Goal: Transaction & Acquisition: Purchase product/service

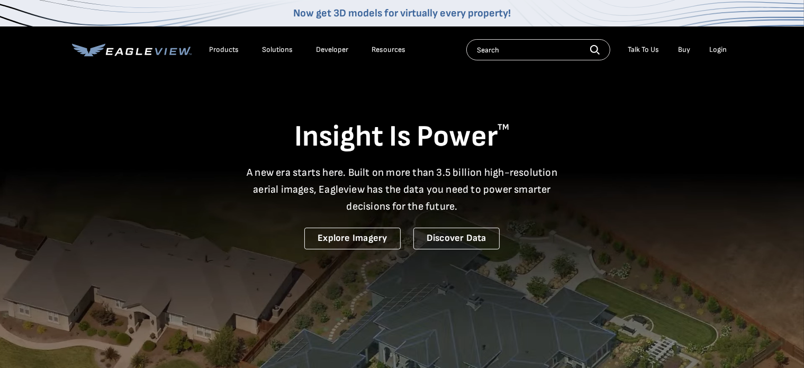
click at [711, 51] on div "Login" at bounding box center [718, 50] width 17 height 10
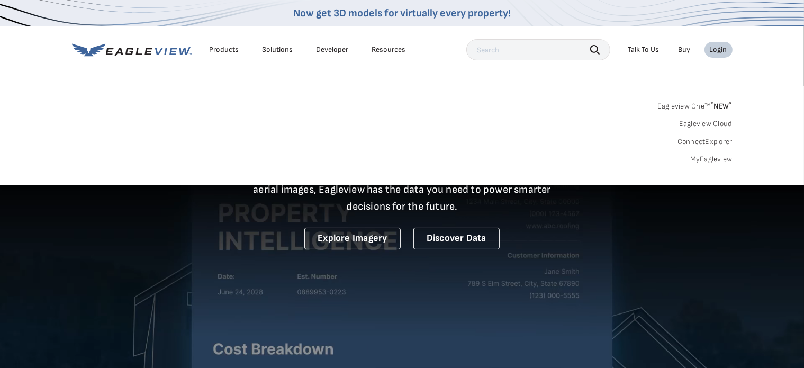
click at [714, 161] on link "MyEagleview" at bounding box center [711, 160] width 42 height 10
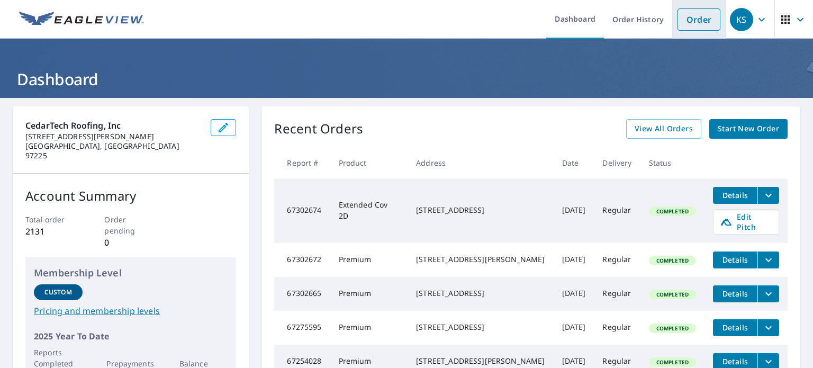
click at [686, 17] on link "Order" at bounding box center [698, 19] width 43 height 22
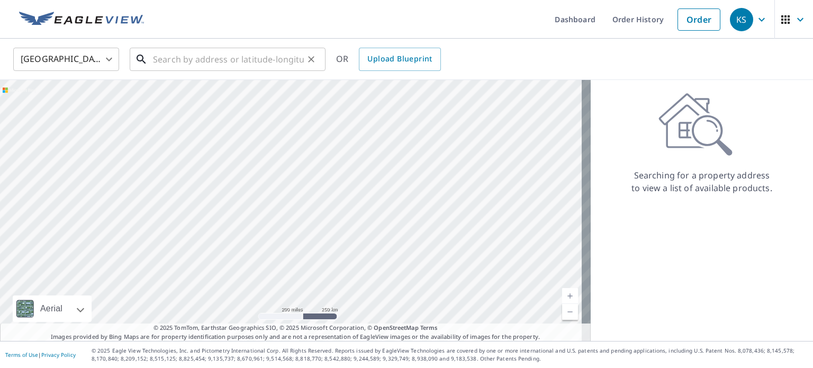
click at [262, 66] on input "text" at bounding box center [228, 59] width 151 height 30
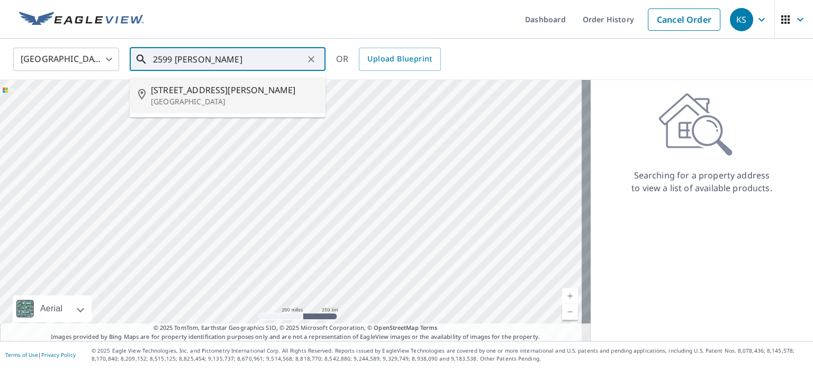
click at [255, 86] on span "[STREET_ADDRESS][PERSON_NAME]" at bounding box center [234, 90] width 166 height 13
type input "[STREET_ADDRESS][PERSON_NAME][PERSON_NAME]"
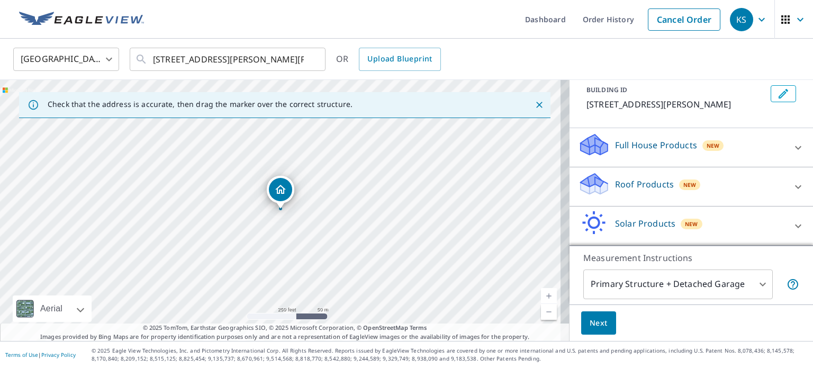
scroll to position [70, 0]
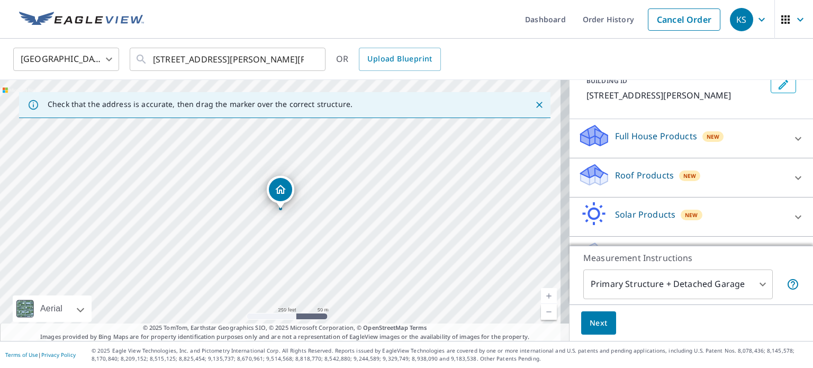
click at [792, 184] on icon at bounding box center [798, 177] width 13 height 13
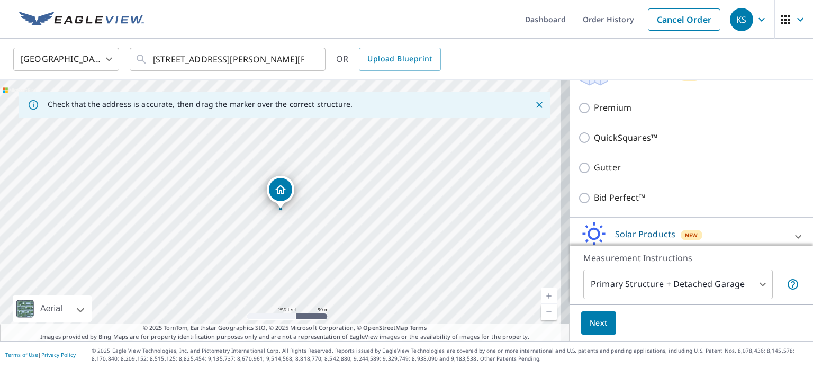
scroll to position [174, 0]
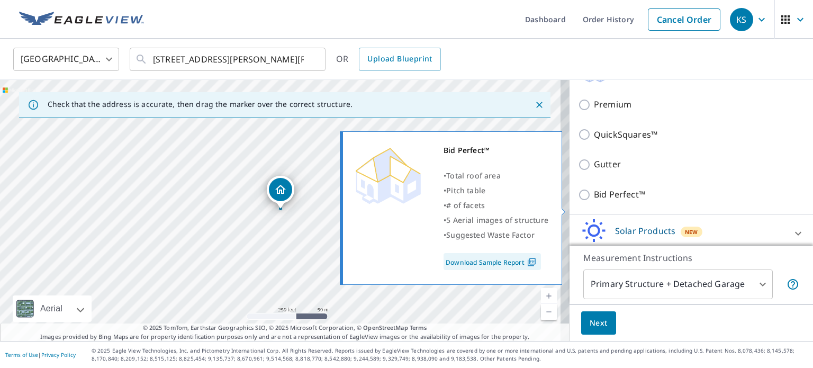
click at [578, 201] on input "Bid Perfect™" at bounding box center [586, 194] width 16 height 13
checkbox input "true"
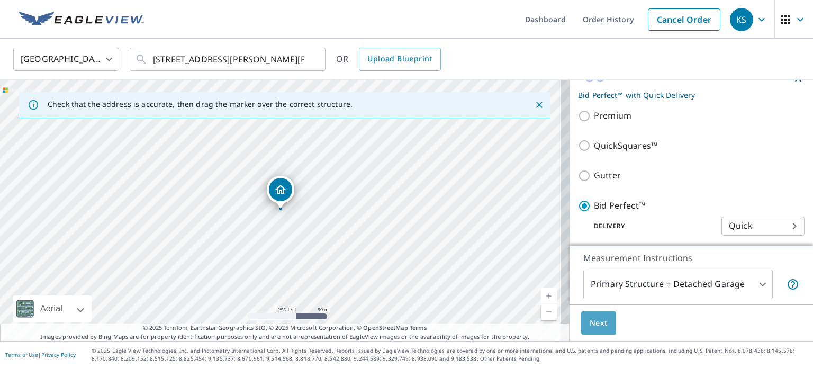
click at [589, 323] on span "Next" at bounding box center [598, 322] width 18 height 13
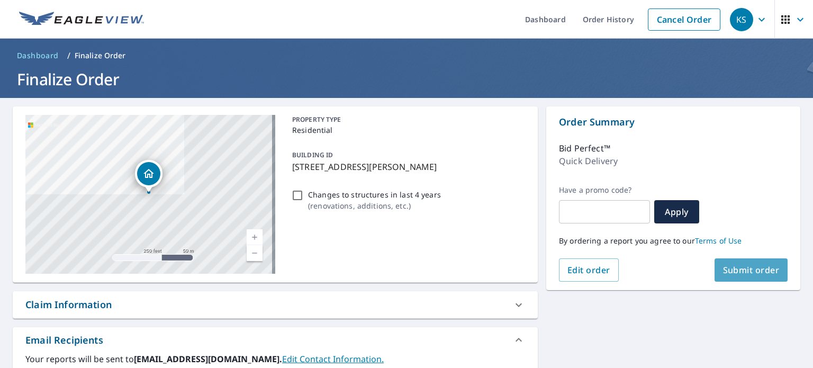
click at [743, 262] on button "Submit order" at bounding box center [751, 269] width 74 height 23
checkbox input "true"
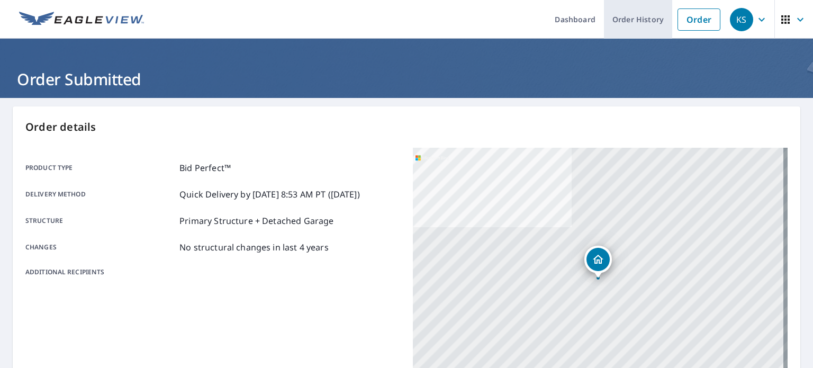
click at [655, 15] on link "Order History" at bounding box center [638, 19] width 68 height 39
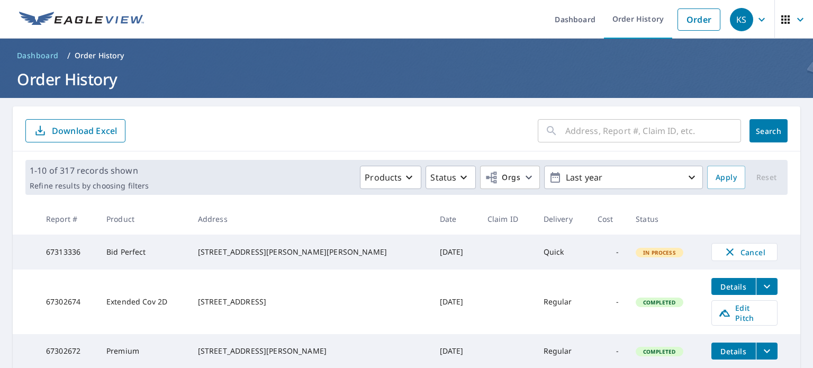
click at [589, 255] on td "-" at bounding box center [608, 251] width 38 height 35
